Goal: Navigation & Orientation: Find specific page/section

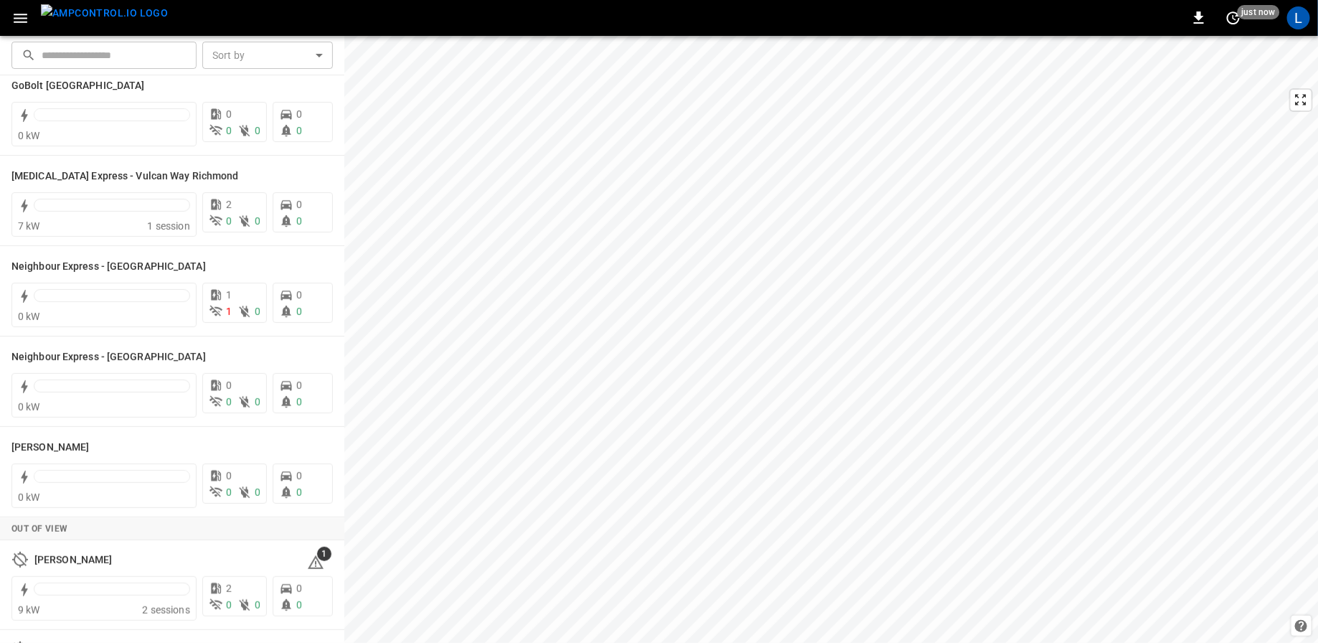
scroll to position [214, 0]
click at [111, 264] on h6 "Neighbour Express - [GEOGRAPHIC_DATA]" at bounding box center [108, 265] width 194 height 16
